Goal: Register for event/course

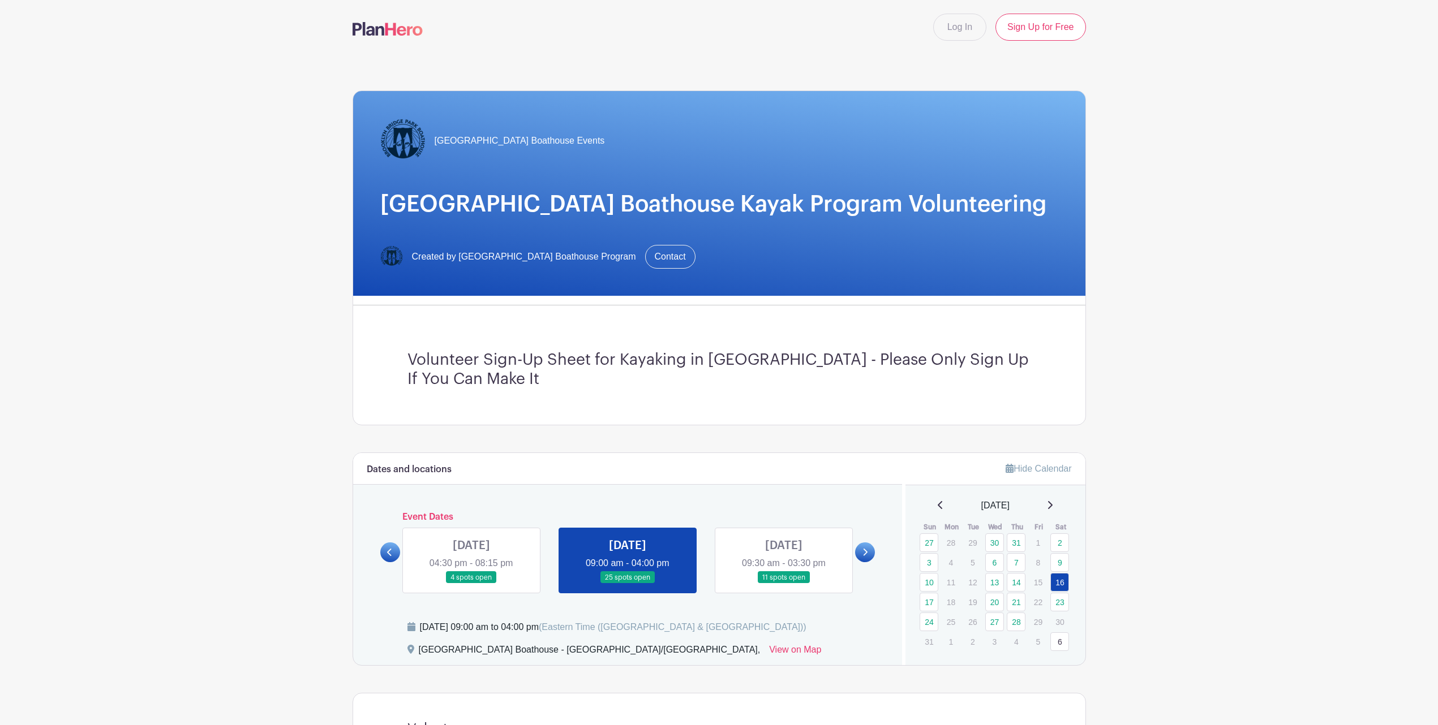
click at [471, 584] on link at bounding box center [471, 584] width 0 height 0
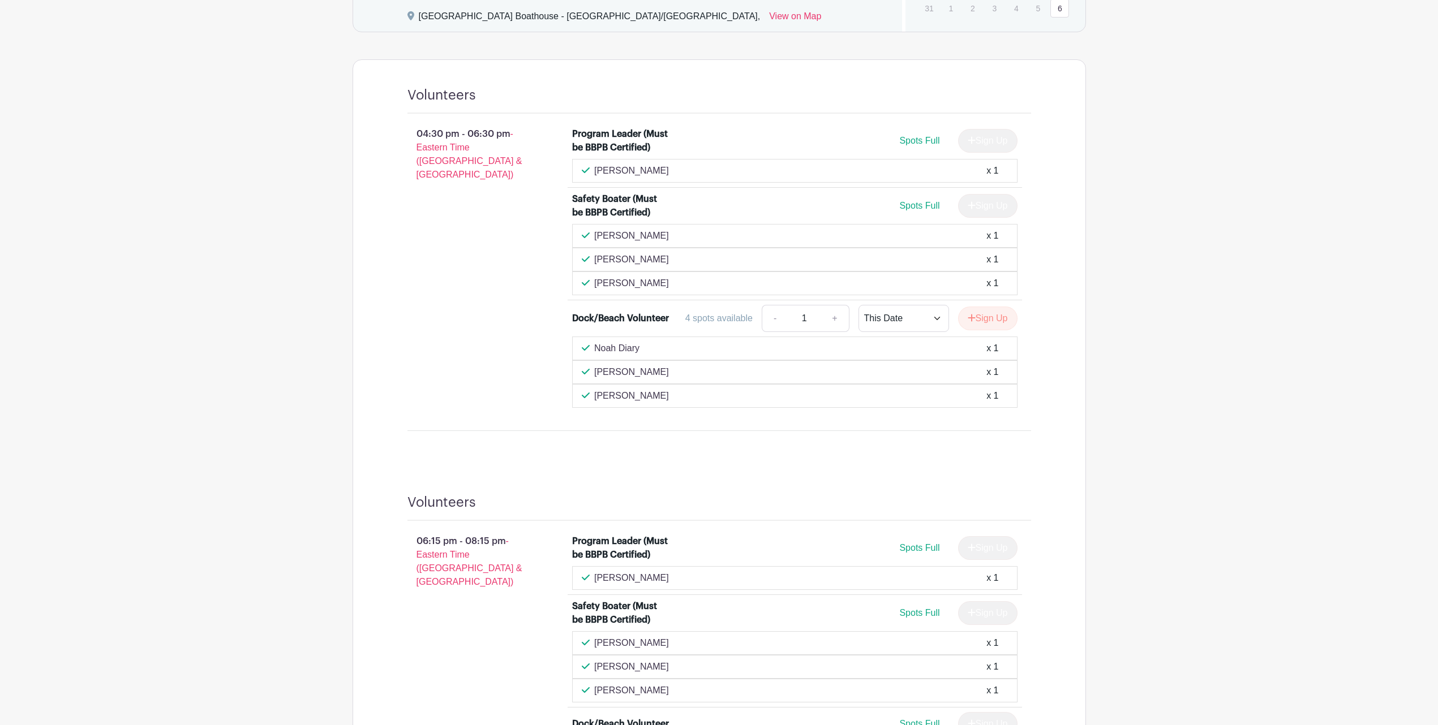
scroll to position [636, 0]
